Goal: Information Seeking & Learning: Find specific fact

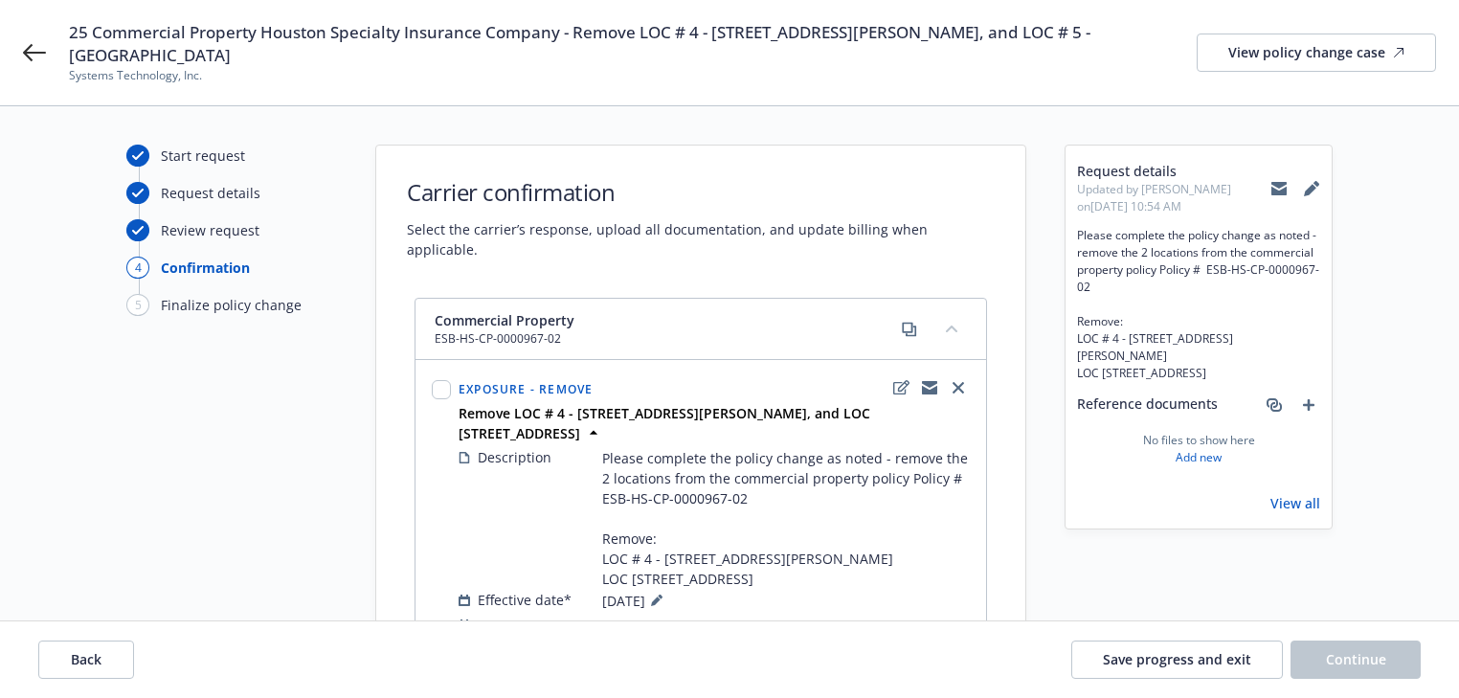
click at [1285, 188] on icon at bounding box center [1279, 190] width 15 height 9
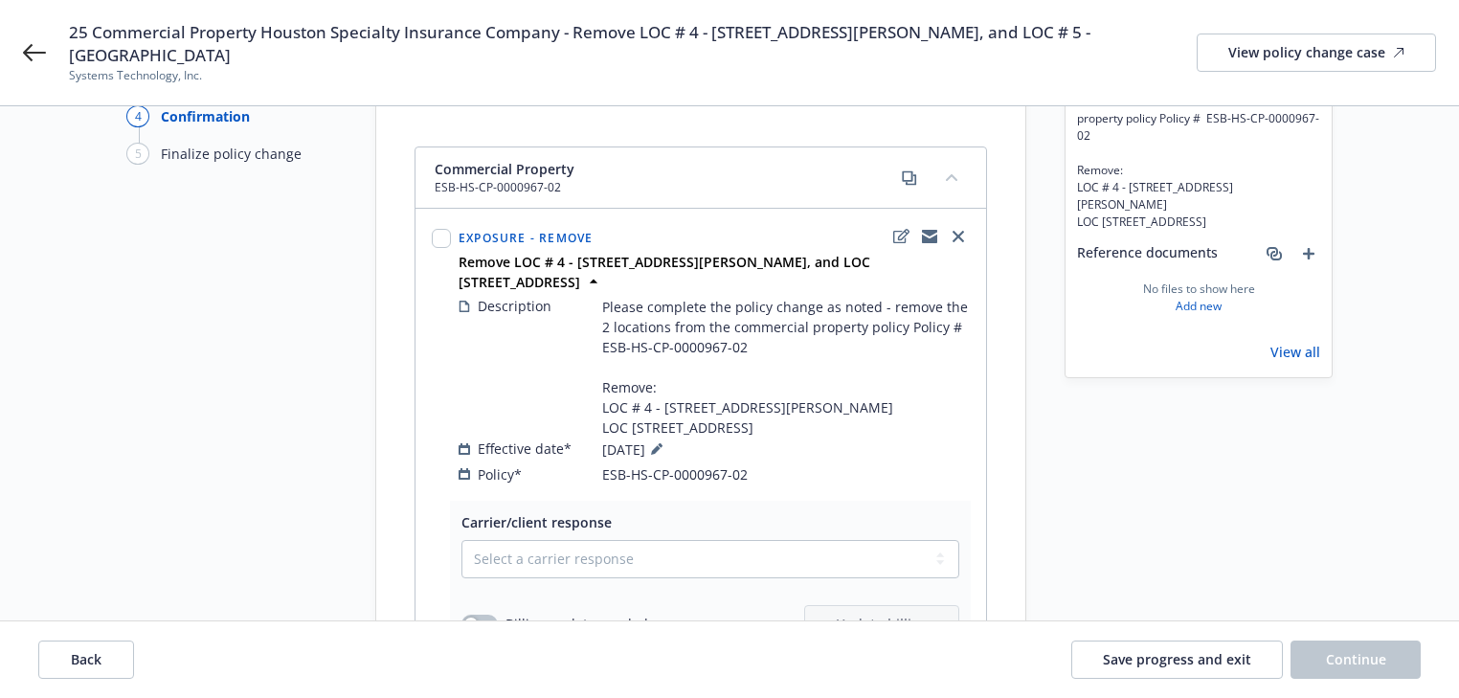
scroll to position [306, 0]
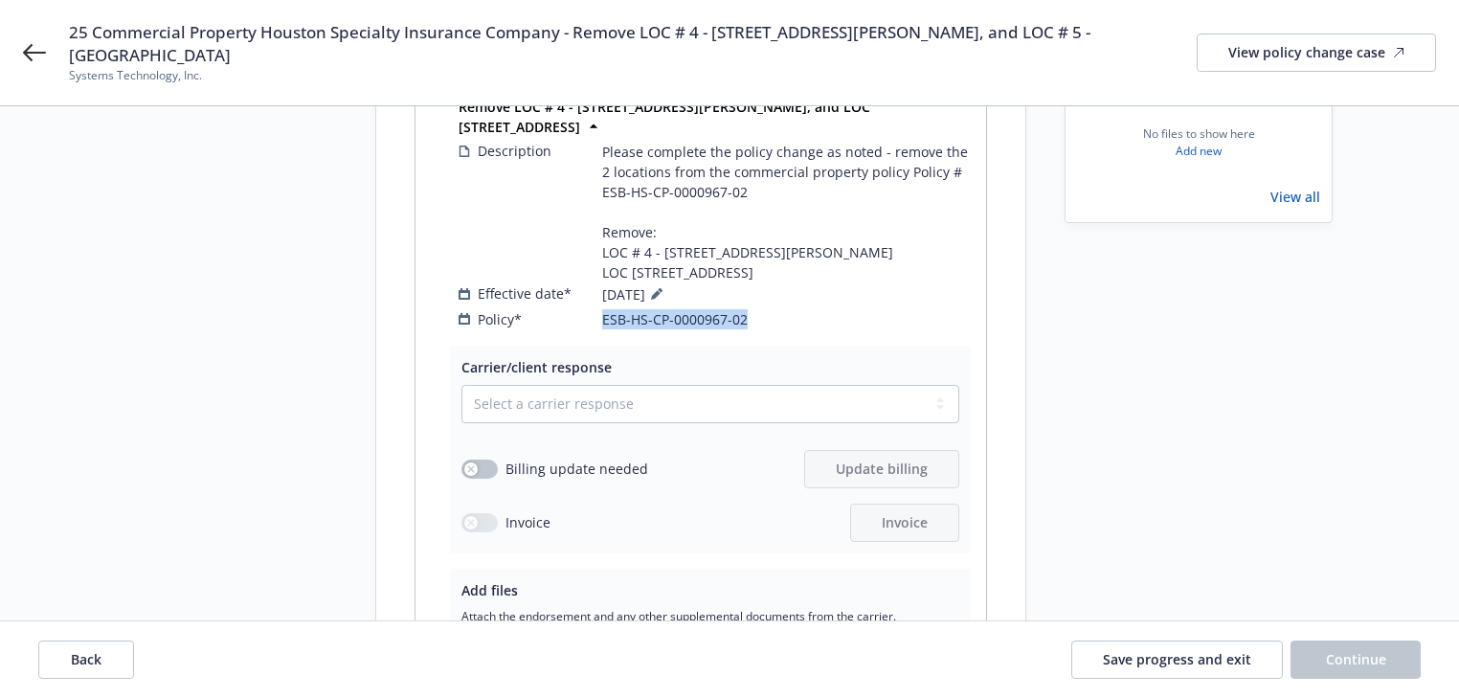
copy div "ESB-HS-CP-0000967-02"
drag, startPoint x: 794, startPoint y: 316, endPoint x: 598, endPoint y: 331, distance: 195.9
click at [598, 331] on div "Description Please complete the policy change as noted - remove the 2 locations…" at bounding box center [714, 235] width 519 height 196
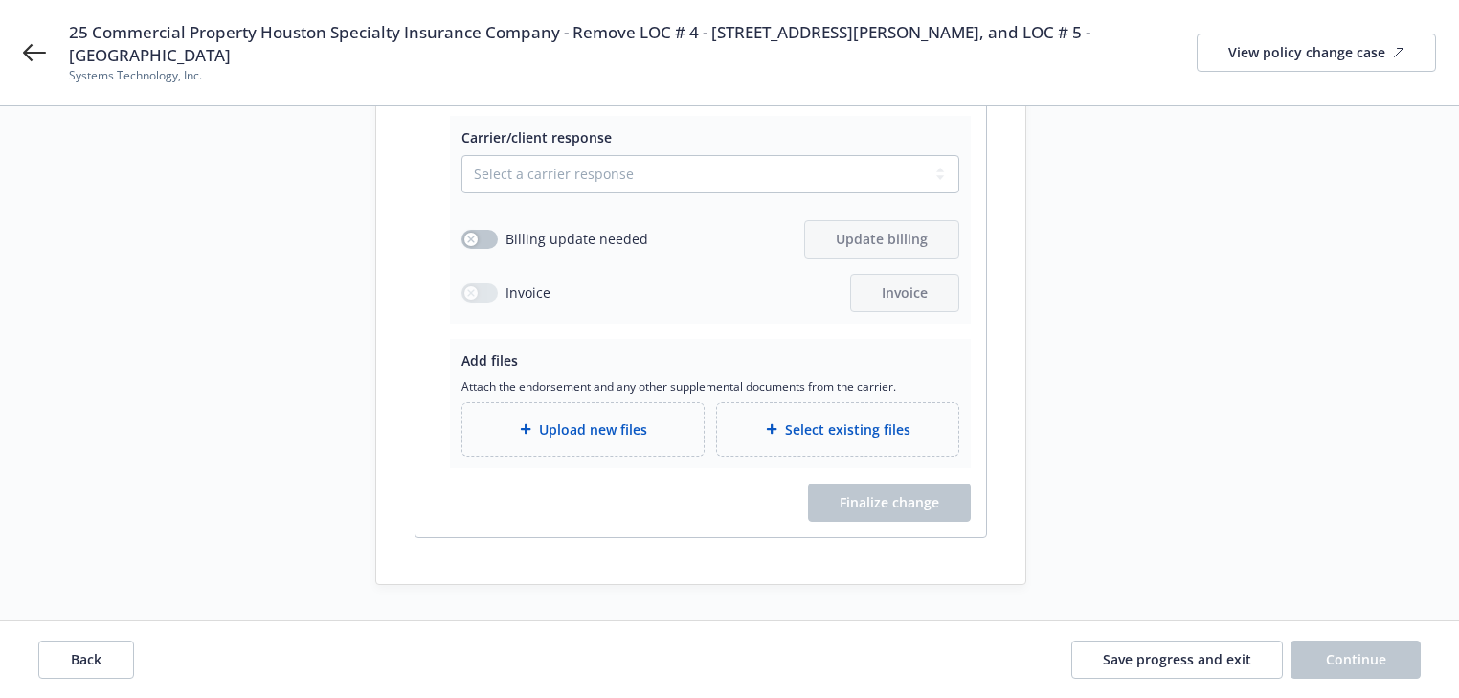
click at [1251, 331] on div "Request details Updated by [PERSON_NAME] on [DATE] 10:54 AM Please complete the…" at bounding box center [1199, 96] width 268 height 977
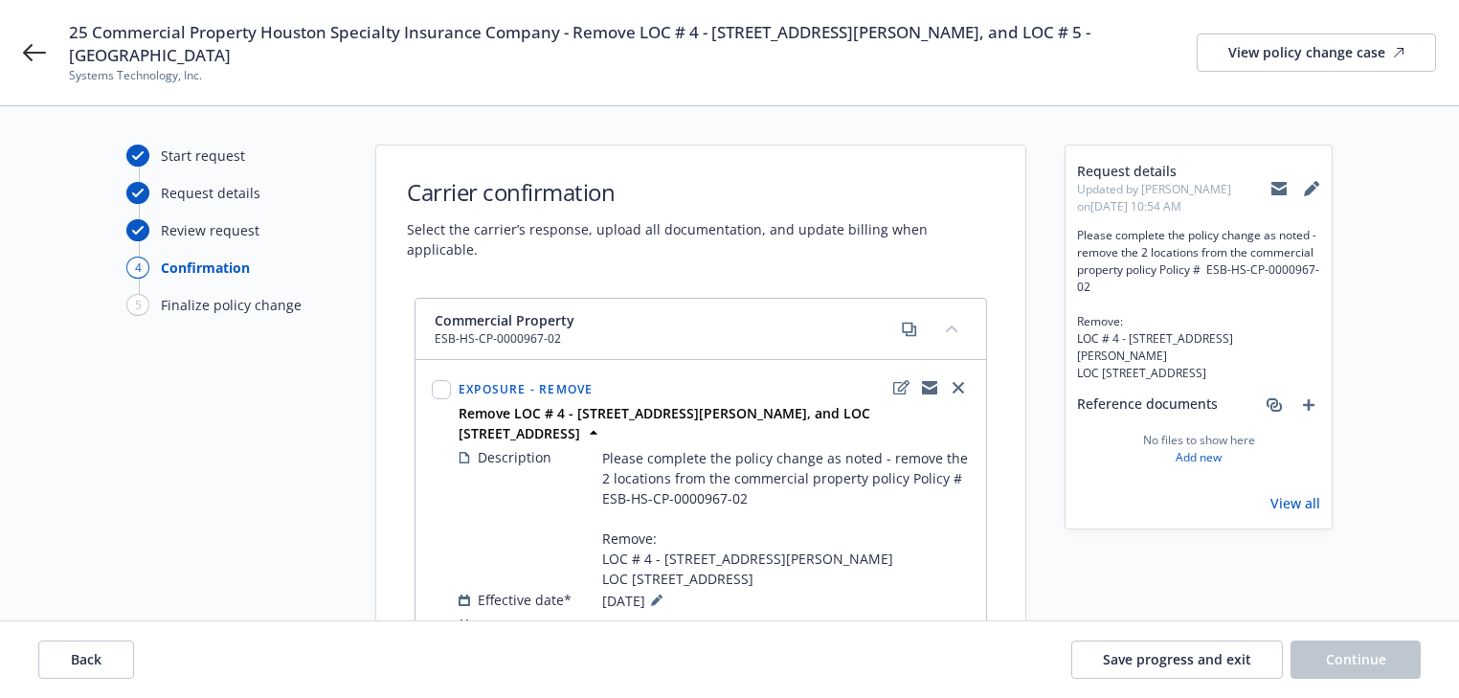
scroll to position [0, 0]
click at [1276, 181] on icon at bounding box center [1279, 188] width 15 height 15
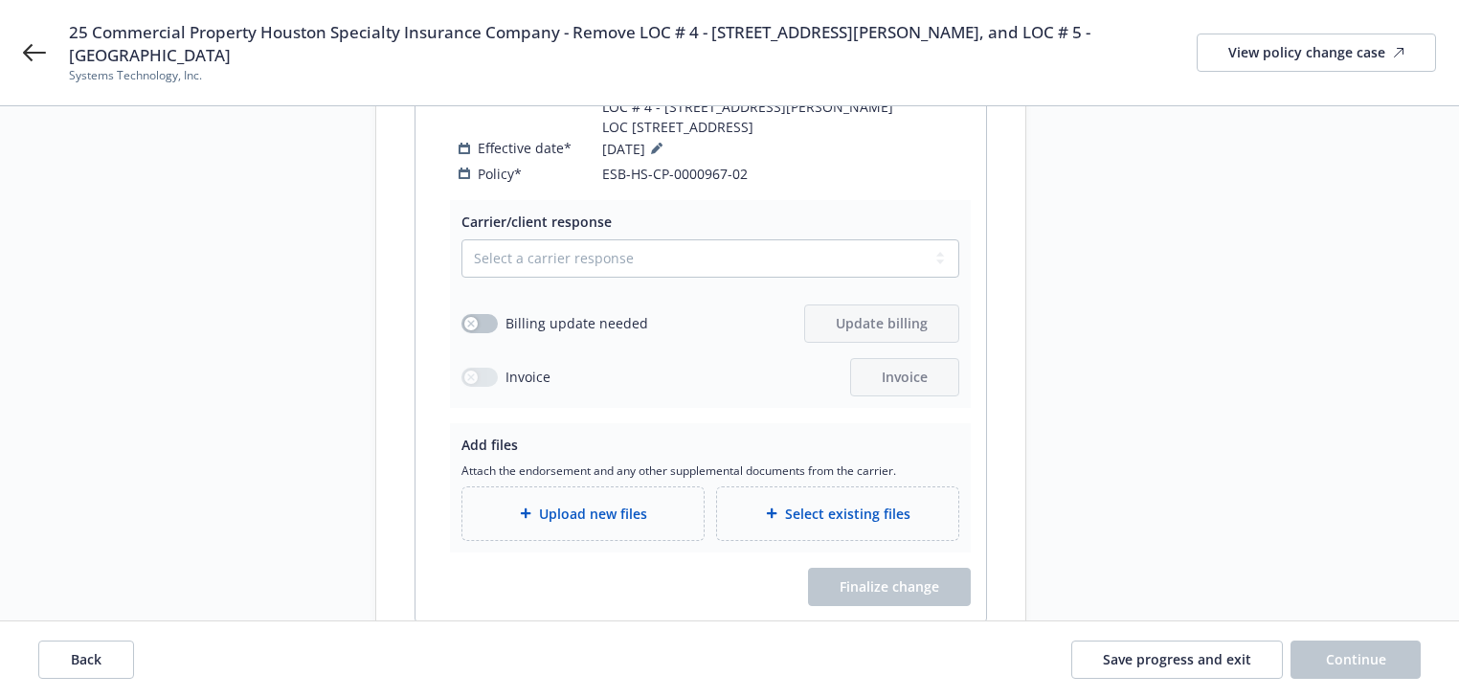
scroll to position [460, 0]
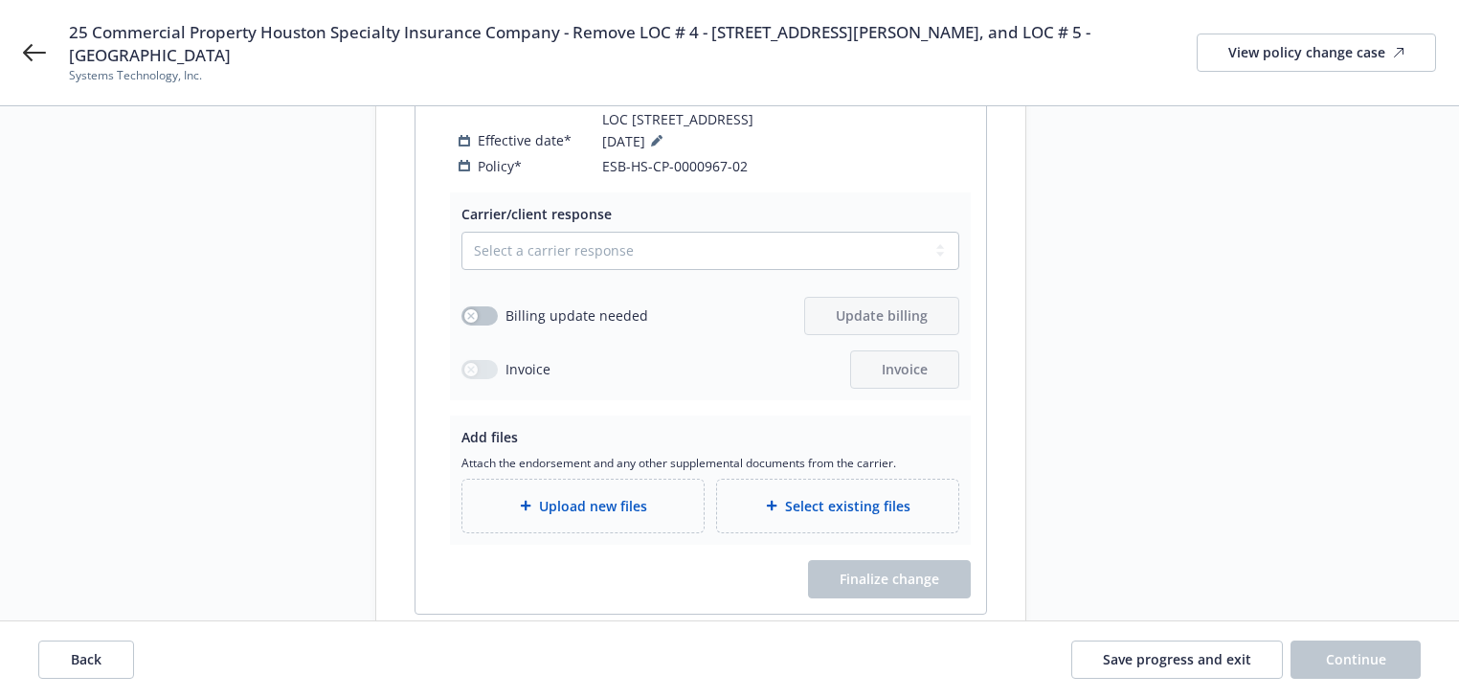
click at [221, 372] on div "Start request Request details Review request 4 Confirmation 5 Finalize policy c…" at bounding box center [231, 173] width 211 height 977
click at [31, 50] on icon at bounding box center [34, 52] width 23 height 23
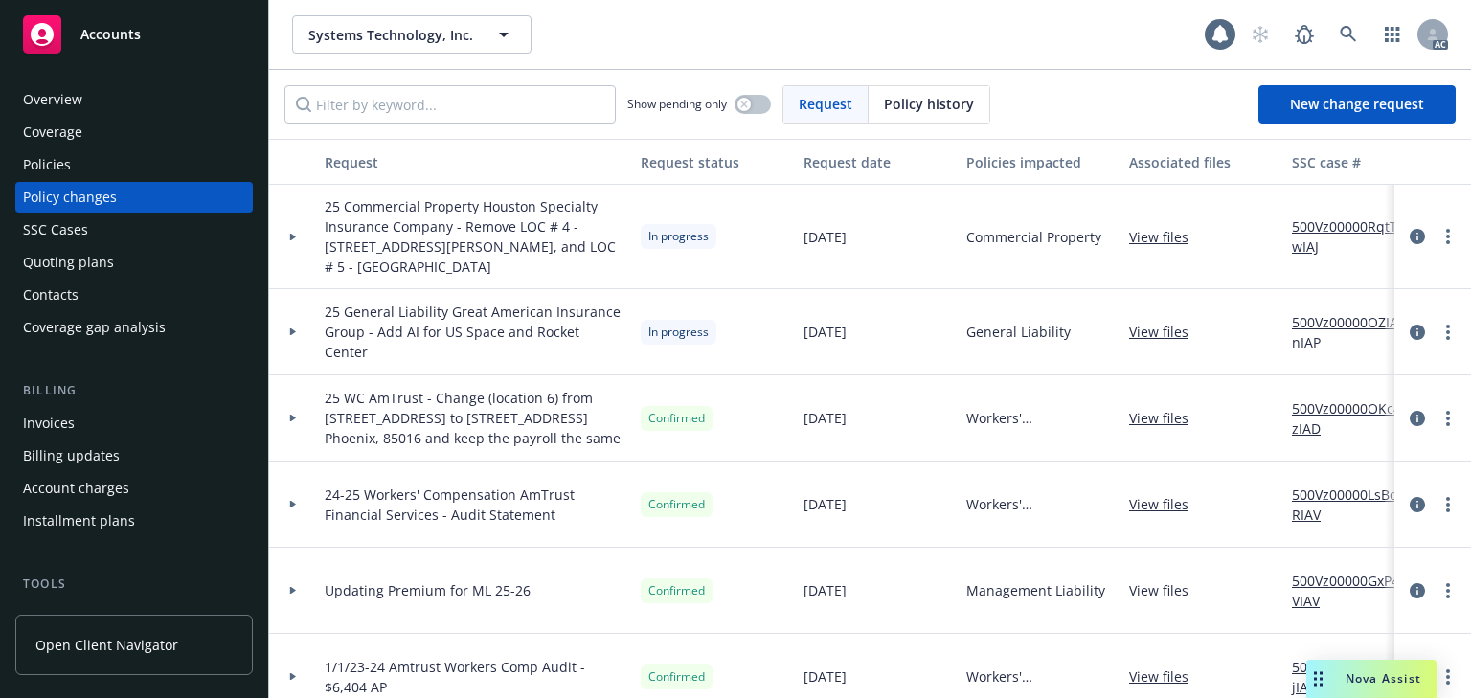
click at [45, 163] on div "Policies" at bounding box center [47, 164] width 48 height 31
click at [45, 164] on div "Policies" at bounding box center [47, 164] width 48 height 31
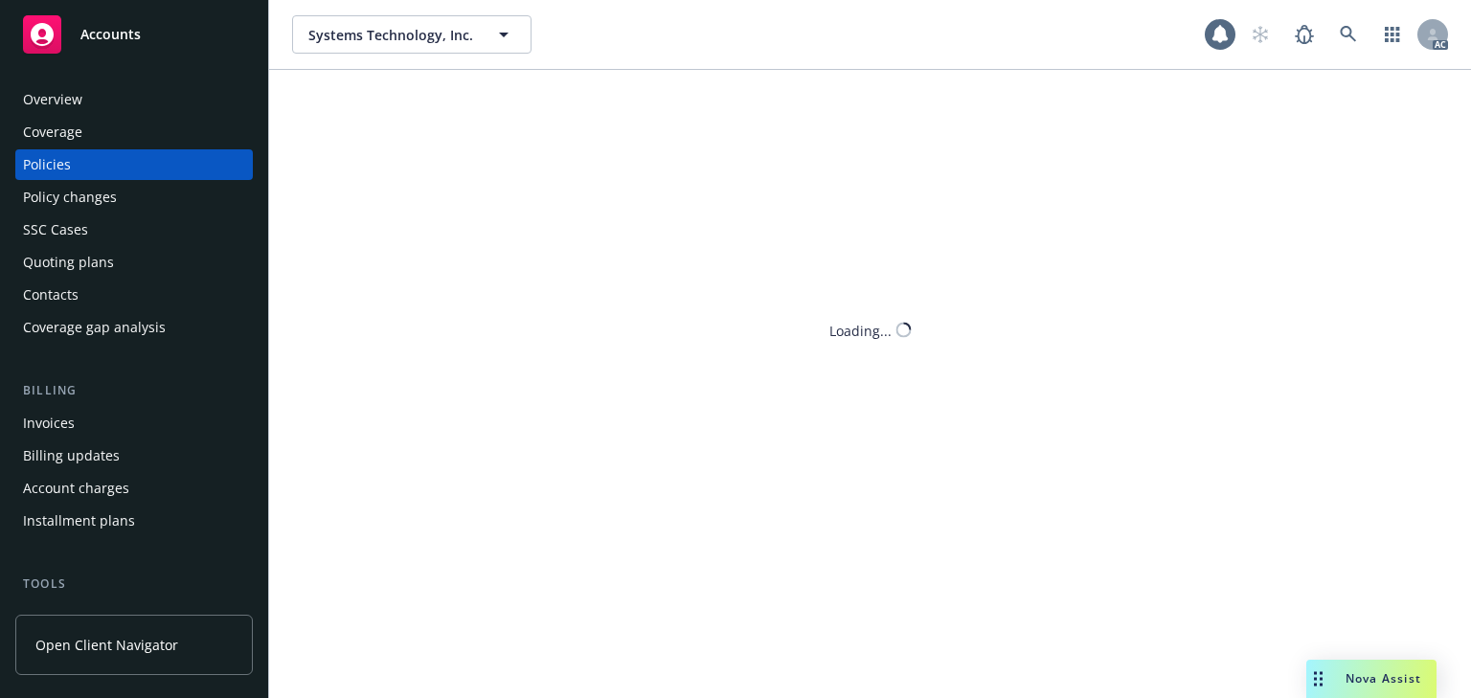
click at [45, 164] on div "Policies" at bounding box center [47, 164] width 48 height 31
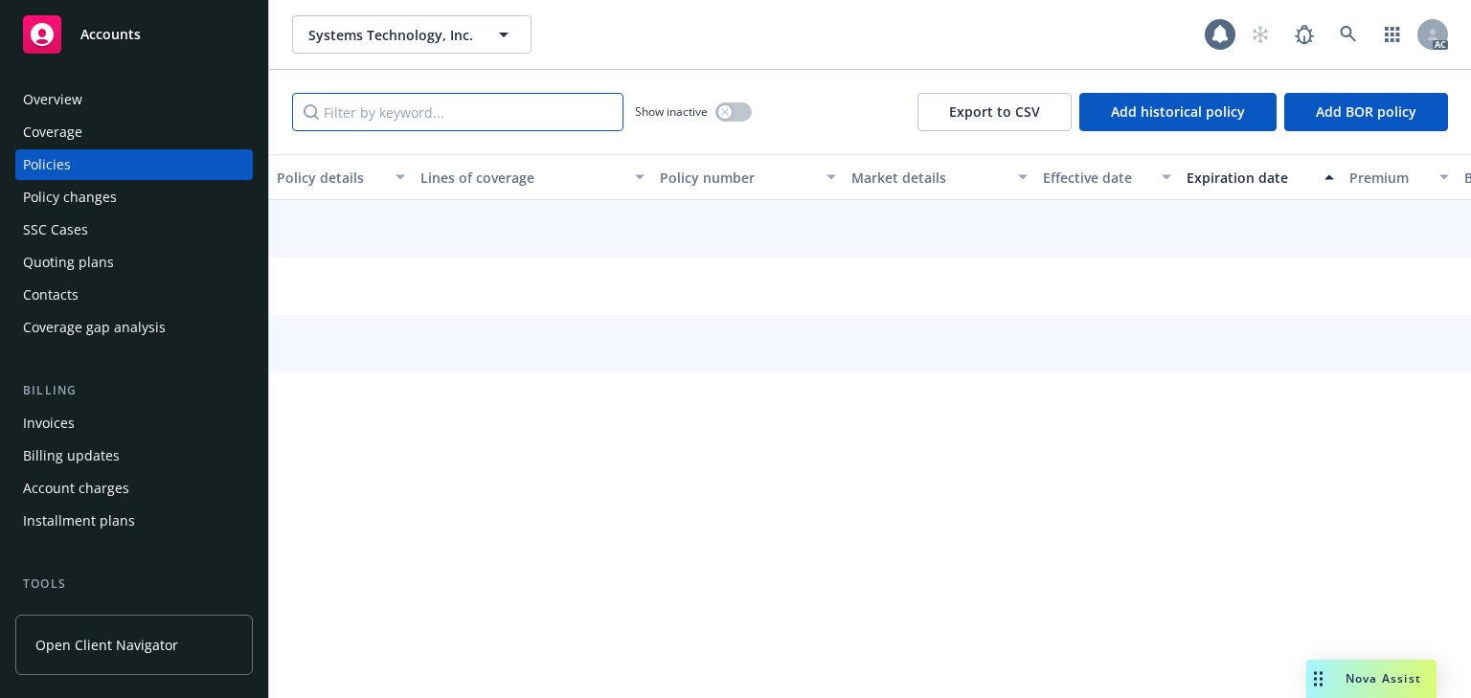
click at [448, 115] on input "Filter by keyword..." at bounding box center [457, 112] width 331 height 38
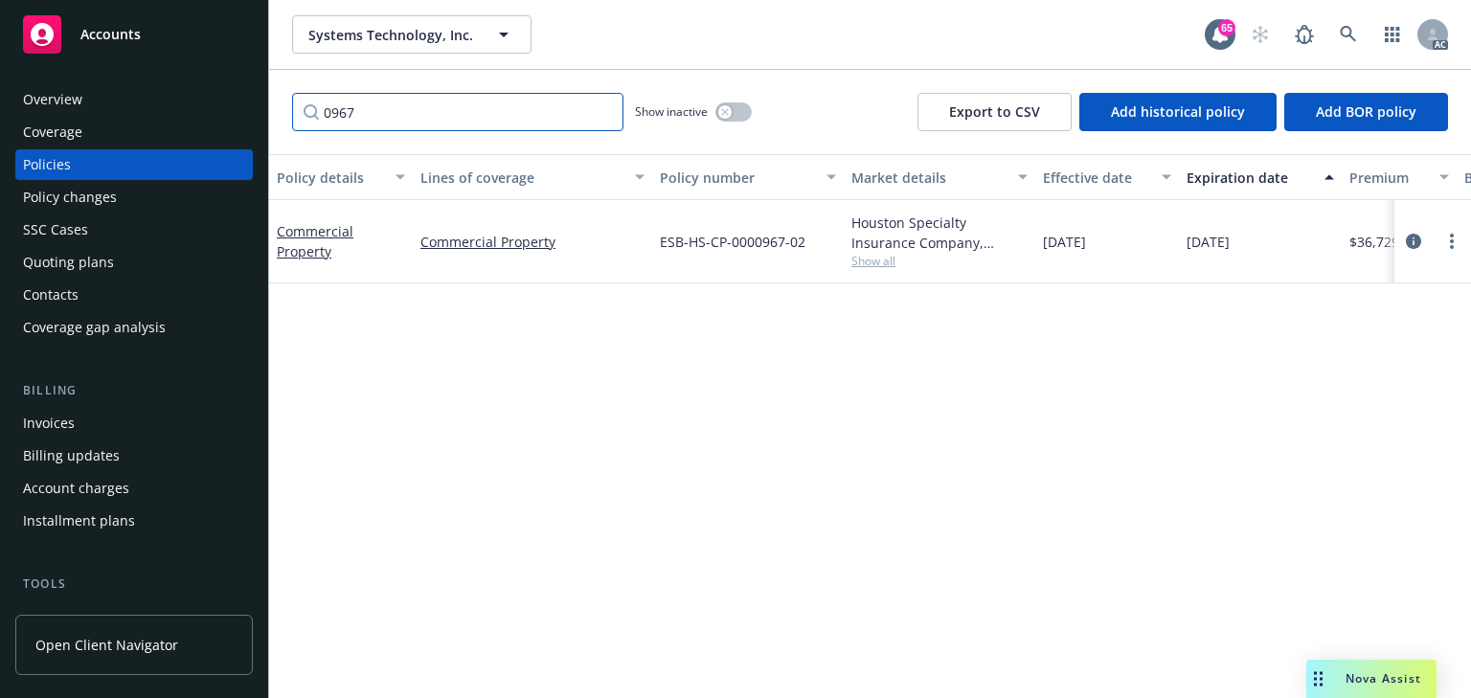
type input "0967"
click at [1086, 383] on div "Policy details Lines of coverage Policy number Market details Effective date Ex…" at bounding box center [870, 426] width 1202 height 544
click at [871, 270] on div "Houston Specialty Insurance Company, Houston Specialty Insurance Company, CRC G…" at bounding box center [940, 241] width 192 height 83
click at [873, 268] on span "Show all" at bounding box center [939, 261] width 176 height 16
click at [1407, 240] on icon "circleInformation" at bounding box center [1413, 241] width 15 height 15
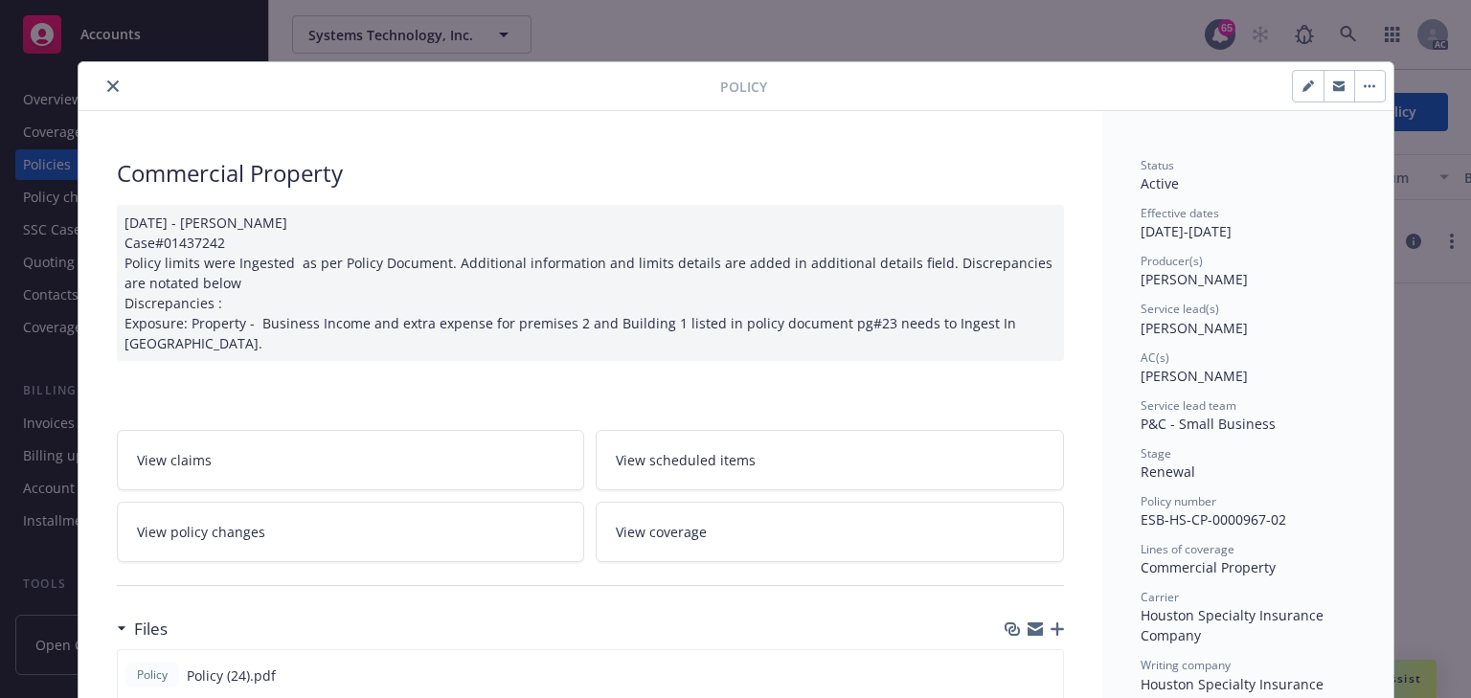
scroll to position [57, 0]
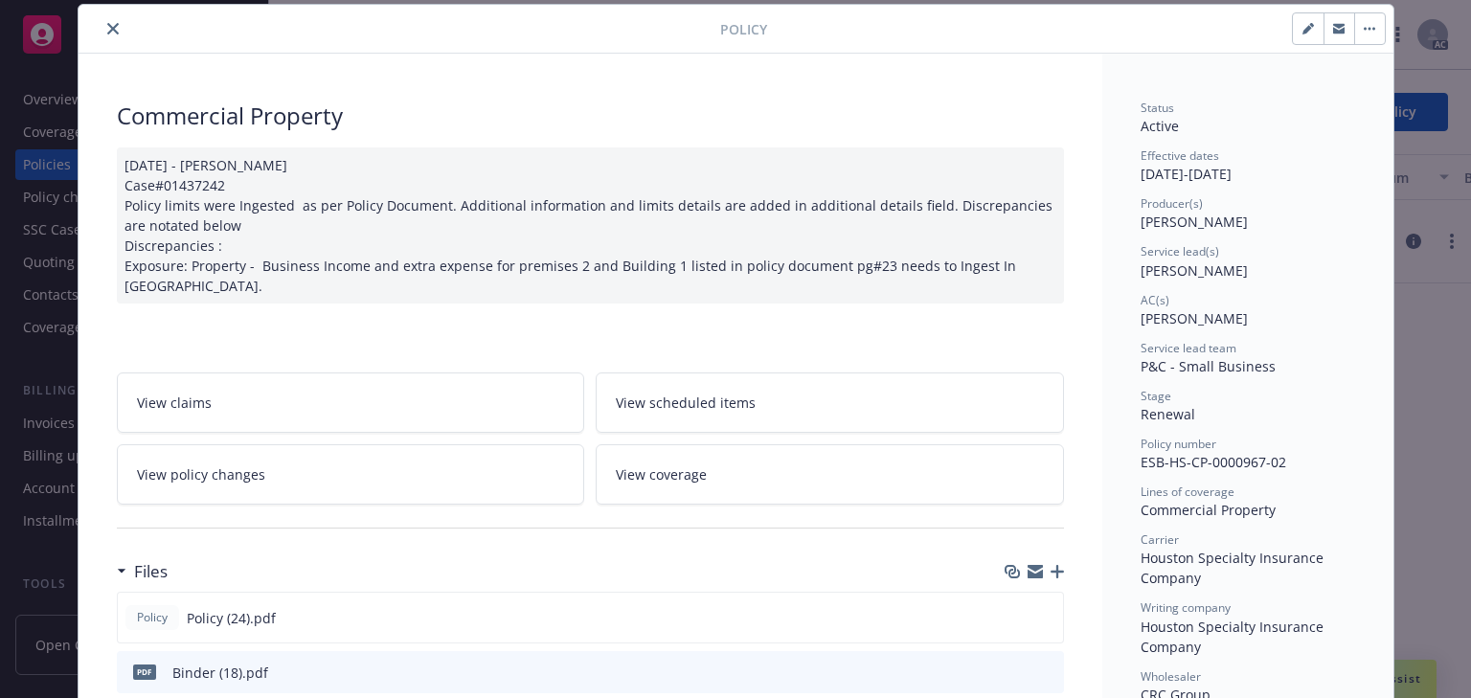
click at [1279, 326] on div "AC(s) [PERSON_NAME]" at bounding box center [1247, 310] width 214 height 36
drag, startPoint x: 1111, startPoint y: 271, endPoint x: 1317, endPoint y: 272, distance: 205.9
copy span "[PERSON_NAME]"
